Goal: Transaction & Acquisition: Book appointment/travel/reservation

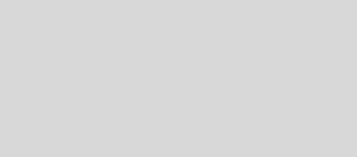
select select "es"
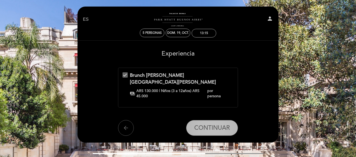
click at [203, 124] on span "CONTINUAR" at bounding box center [212, 127] width 36 height 7
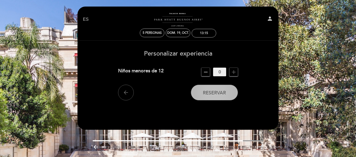
click at [201, 90] on button "Reservar" at bounding box center [214, 93] width 47 height 16
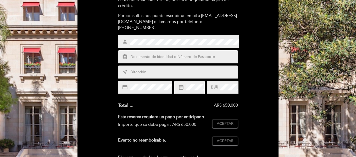
scroll to position [52, 0]
